Goal: Transaction & Acquisition: Purchase product/service

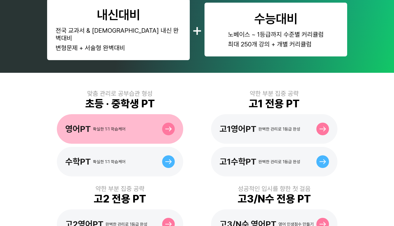
scroll to position [90, 0]
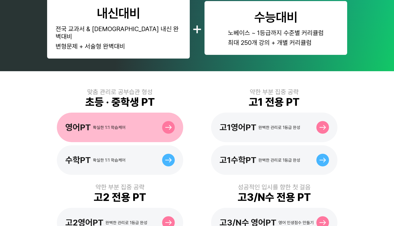
click at [133, 116] on div "영어PT 확실한 1:1 학습케어" at bounding box center [120, 127] width 126 height 30
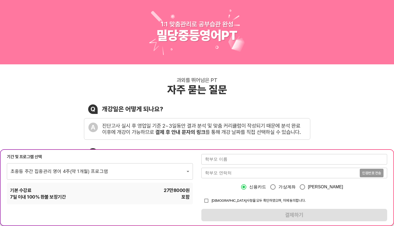
scroll to position [1, 0]
